Goal: Navigation & Orientation: Understand site structure

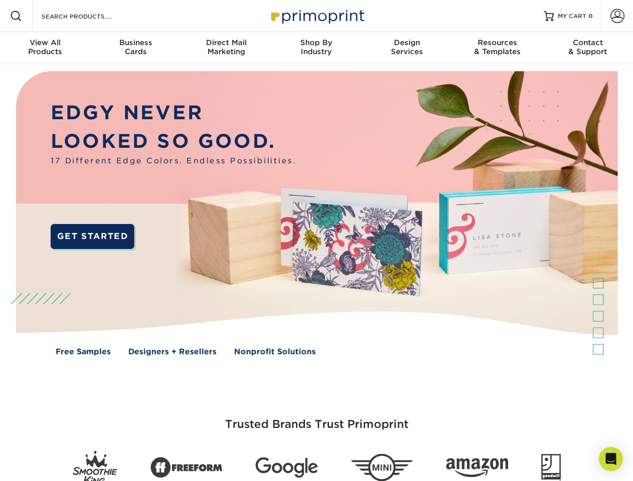
click at [316, 240] on img at bounding box center [316, 220] width 626 height 313
click at [16, 16] on span at bounding box center [16, 16] width 12 height 12
click at [617, 16] on span at bounding box center [617, 16] width 14 height 14
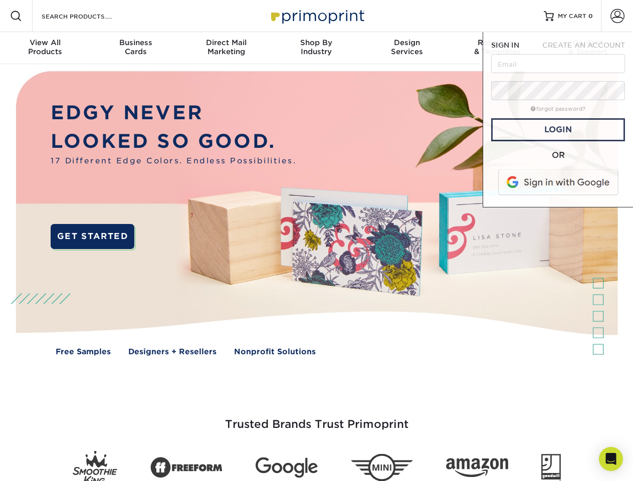
click at [45, 48] on div "View All Products" at bounding box center [45, 47] width 90 height 18
click at [135, 48] on div "Business Cards" at bounding box center [135, 47] width 90 height 18
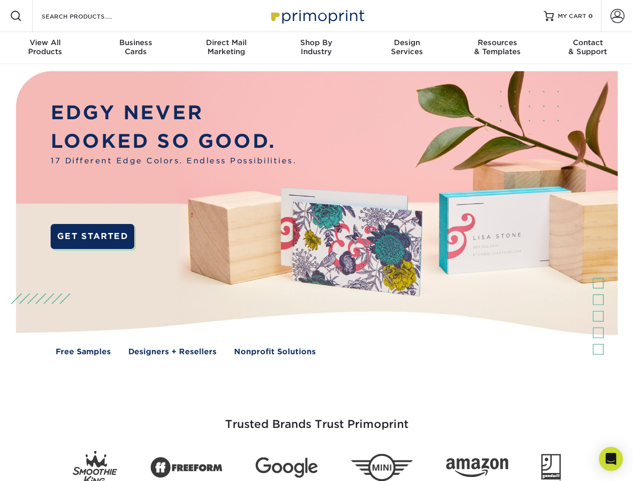
click at [226, 48] on div "Direct Mail Marketing" at bounding box center [226, 47] width 90 height 18
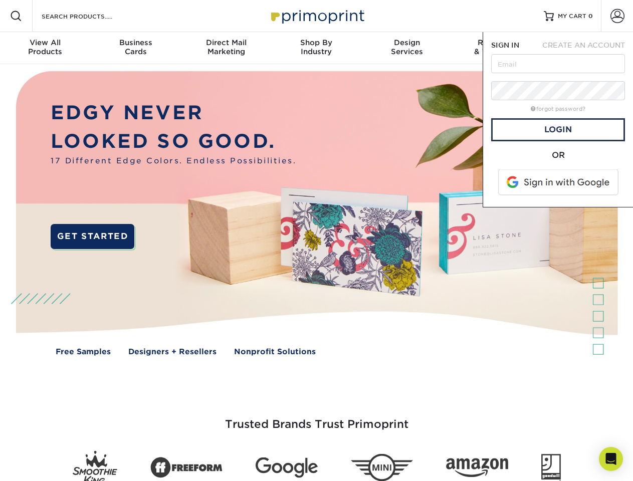
click at [316, 48] on div "Shop By Industry" at bounding box center [316, 47] width 90 height 18
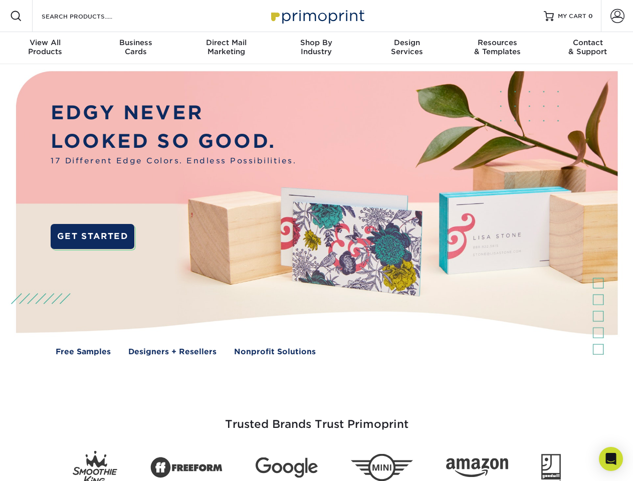
click at [407, 48] on div "Design Services" at bounding box center [407, 47] width 90 height 18
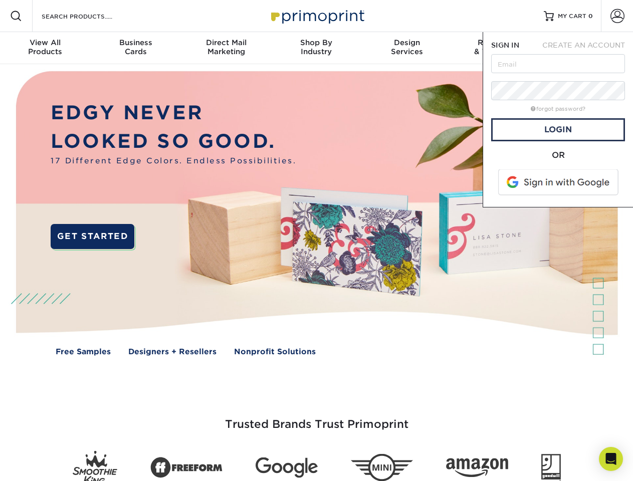
click at [497, 48] on span "SIGN IN" at bounding box center [505, 45] width 28 height 8
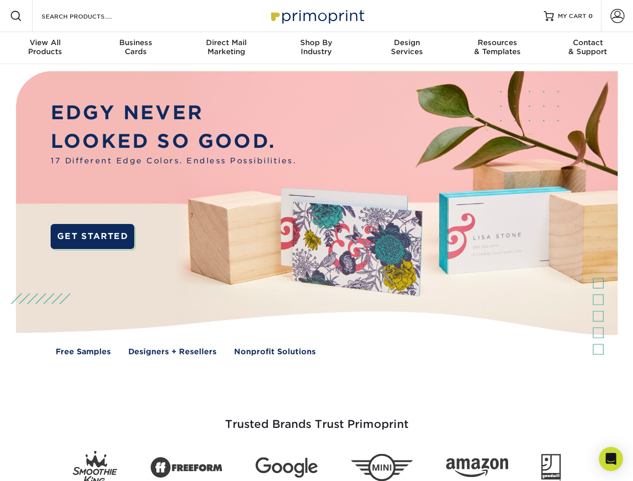
click at [588, 48] on div "Contact & Support" at bounding box center [587, 47] width 90 height 18
